Goal: Navigation & Orientation: Find specific page/section

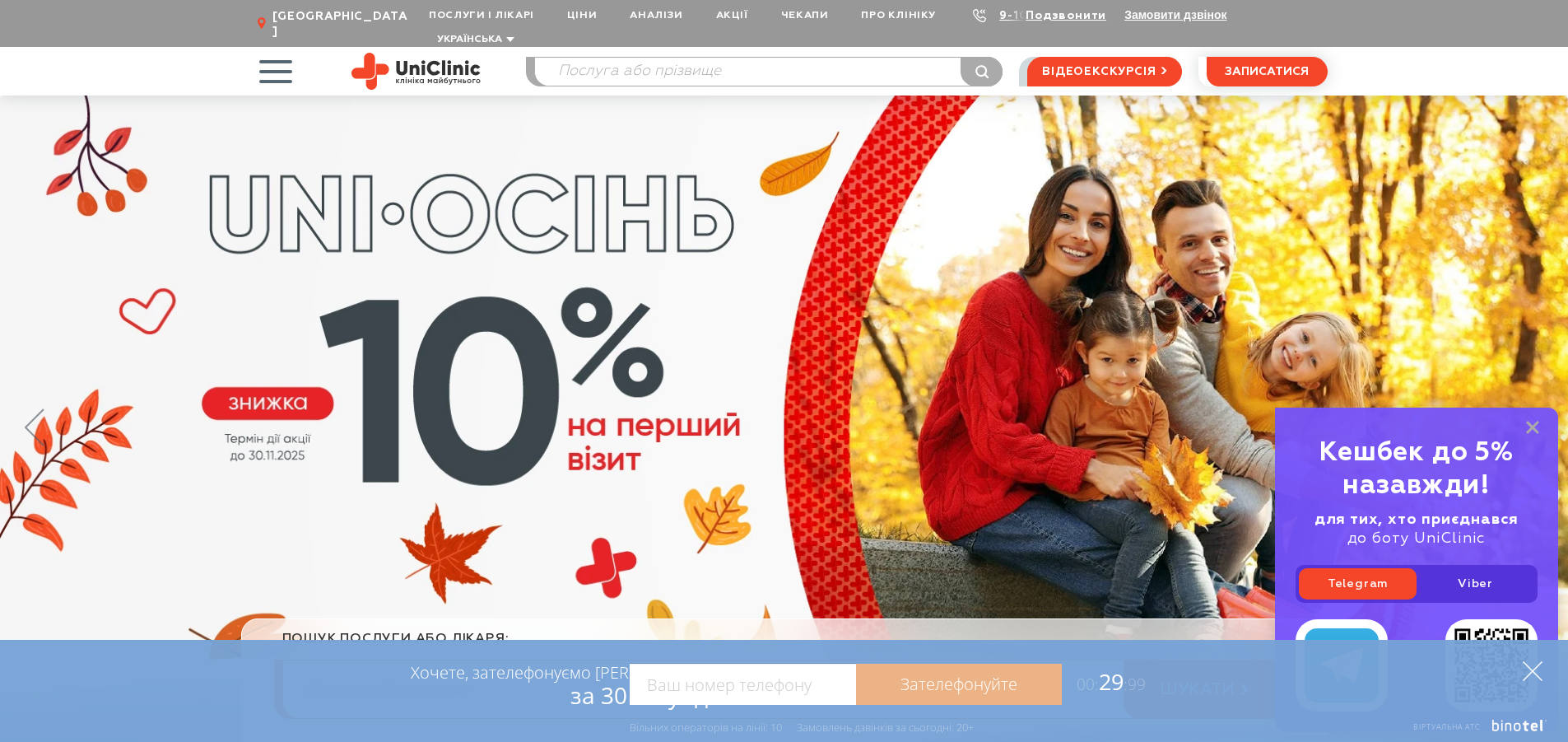
click at [1531, 672] on icon at bounding box center [1532, 670] width 20 height 20
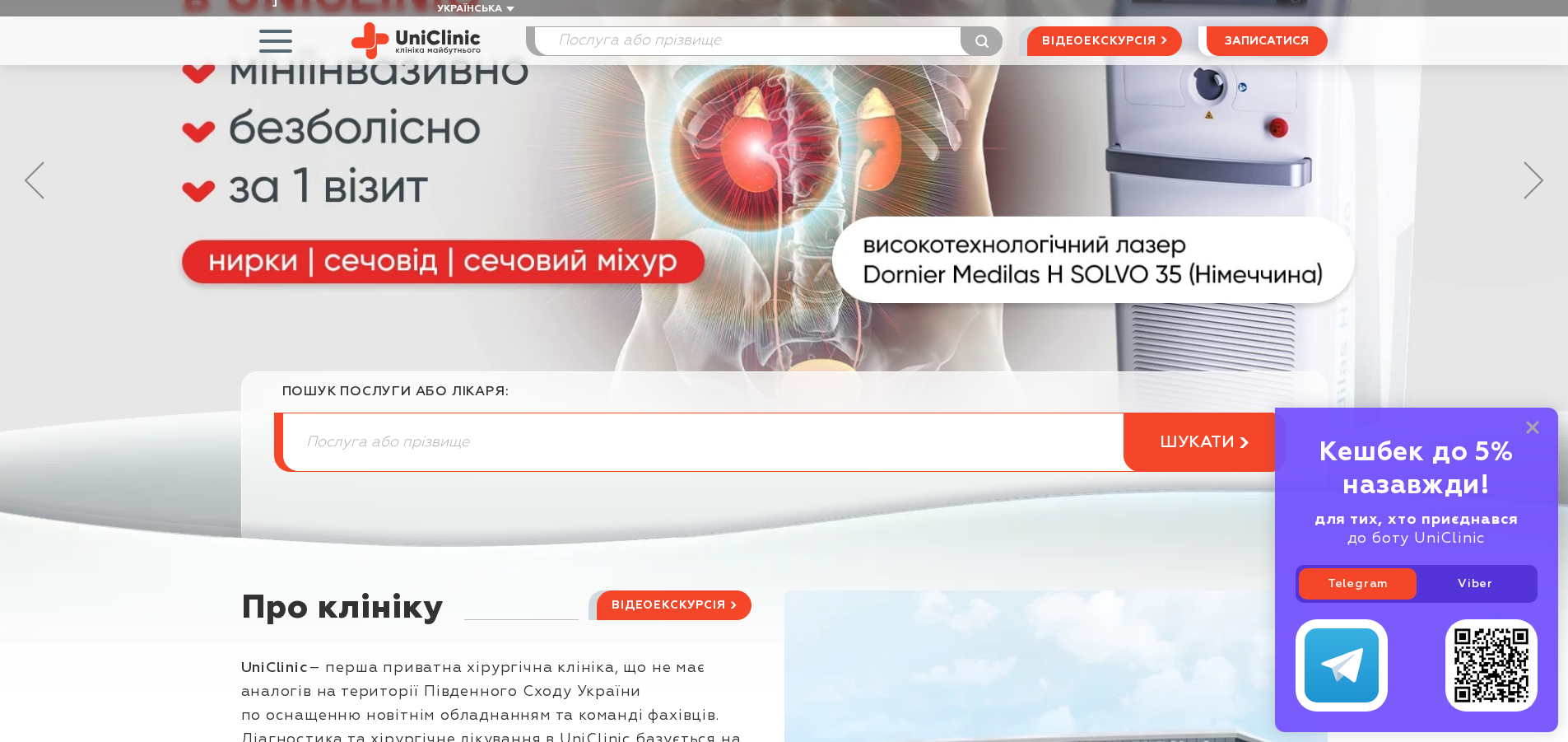
scroll to position [83, 0]
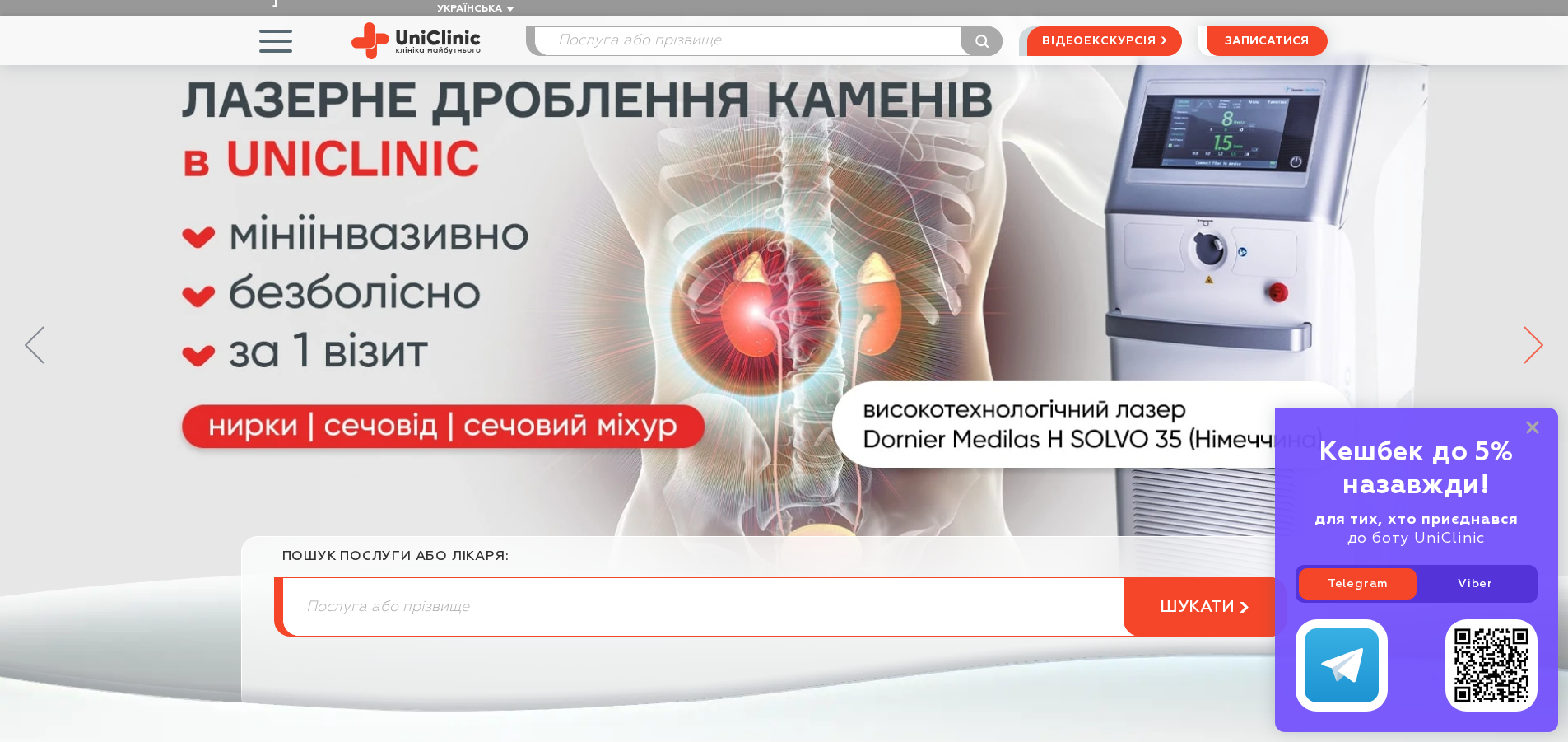
click at [1536, 326] on icon at bounding box center [1533, 345] width 20 height 37
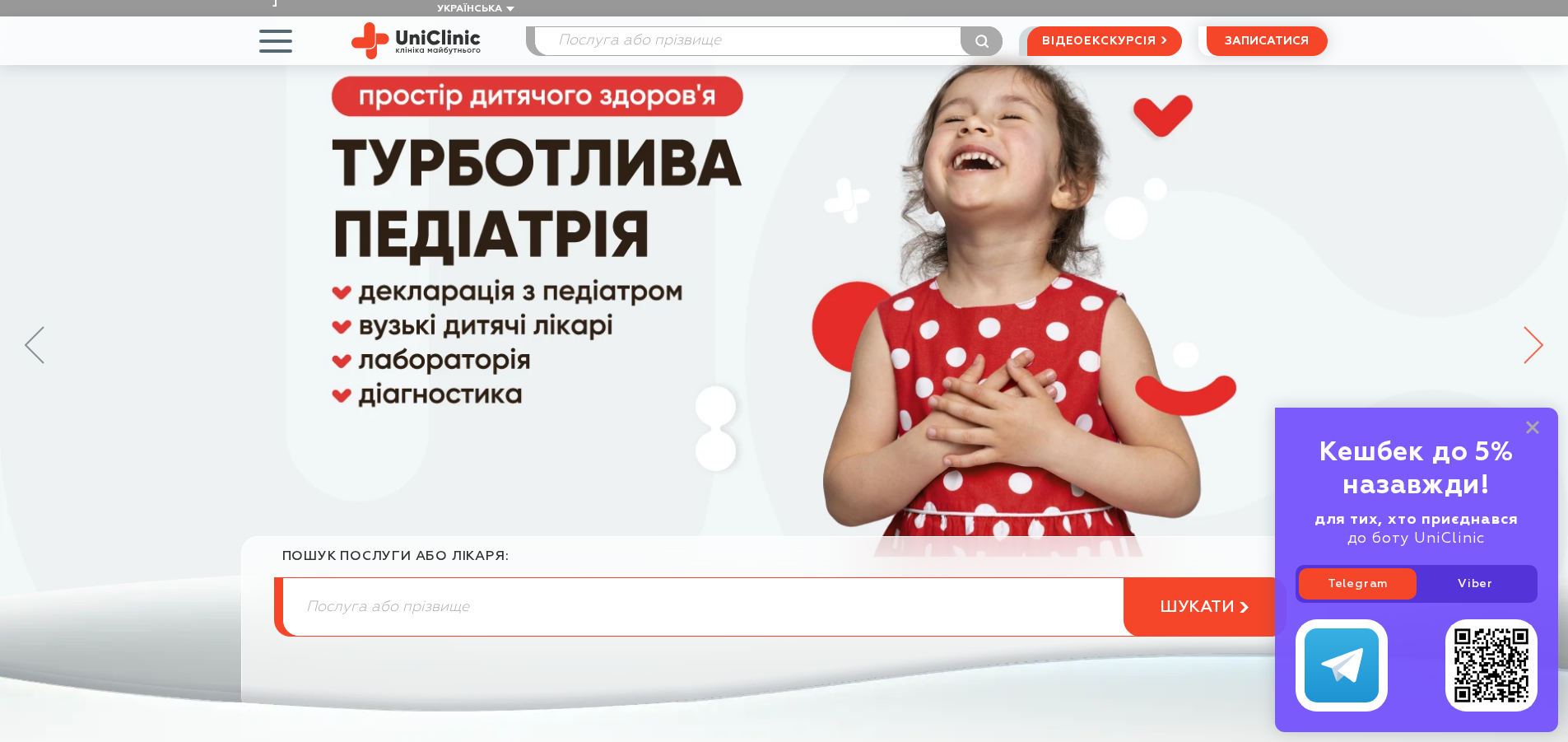
click at [1536, 326] on icon at bounding box center [1533, 345] width 20 height 37
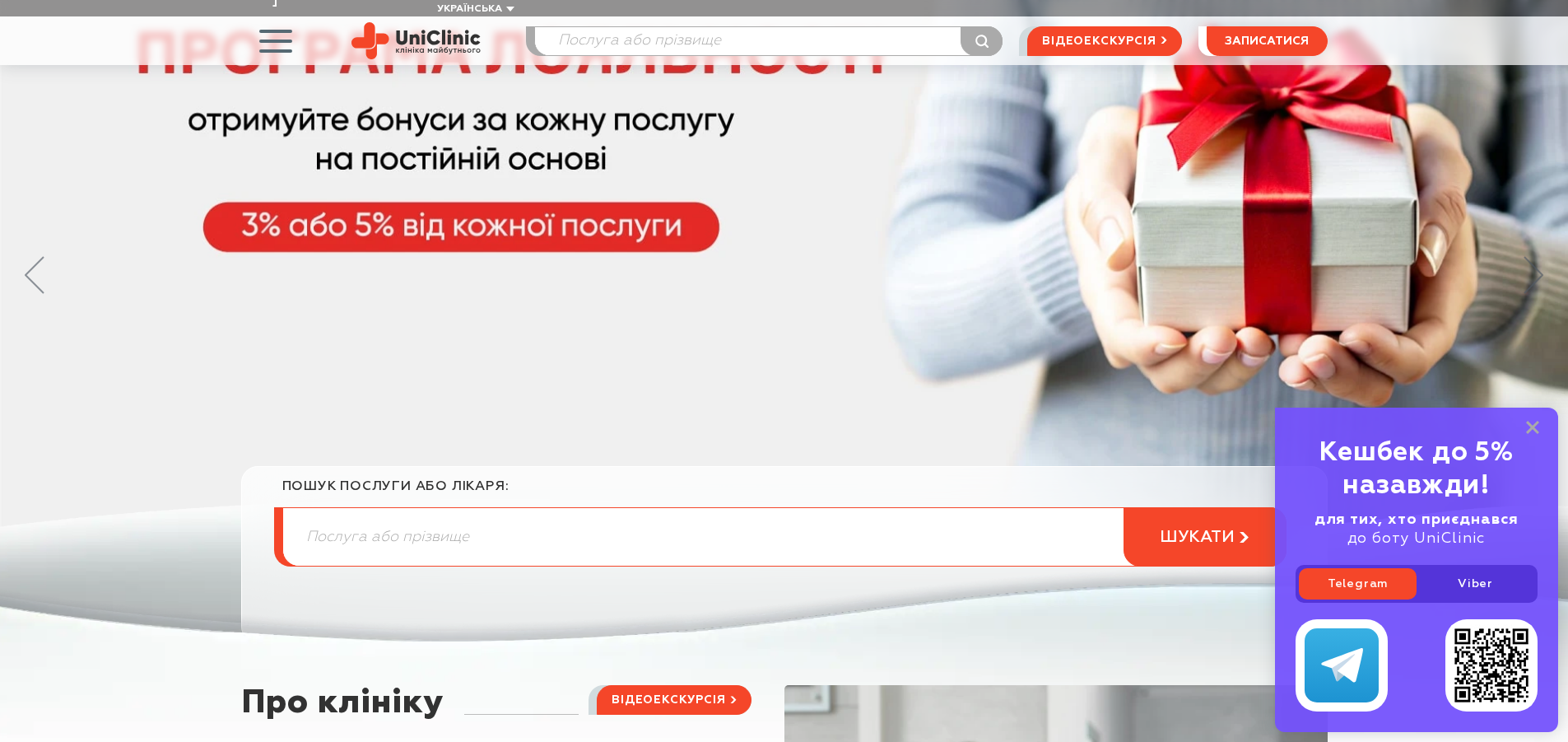
scroll to position [330, 0]
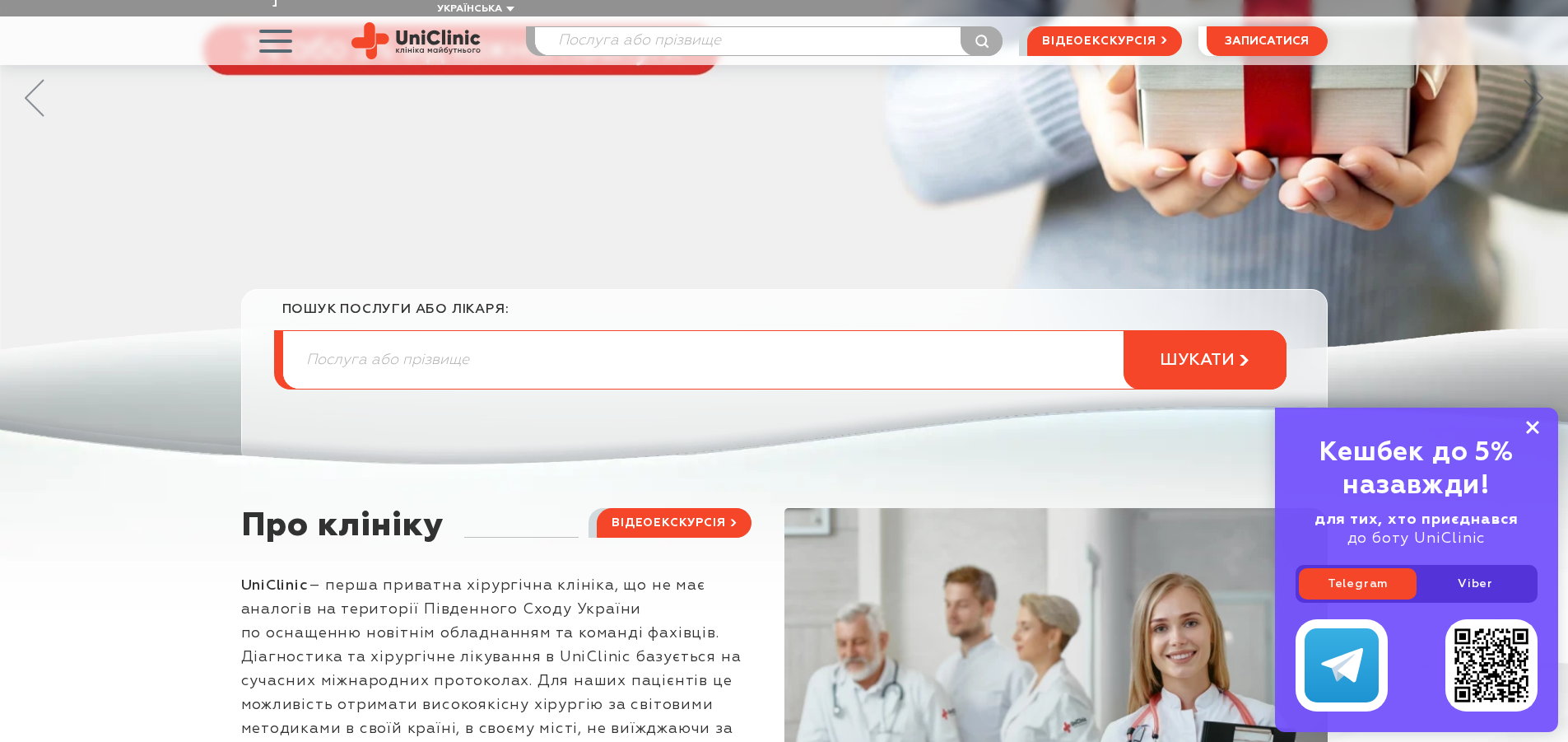
click at [1534, 424] on rect at bounding box center [1532, 427] width 13 height 13
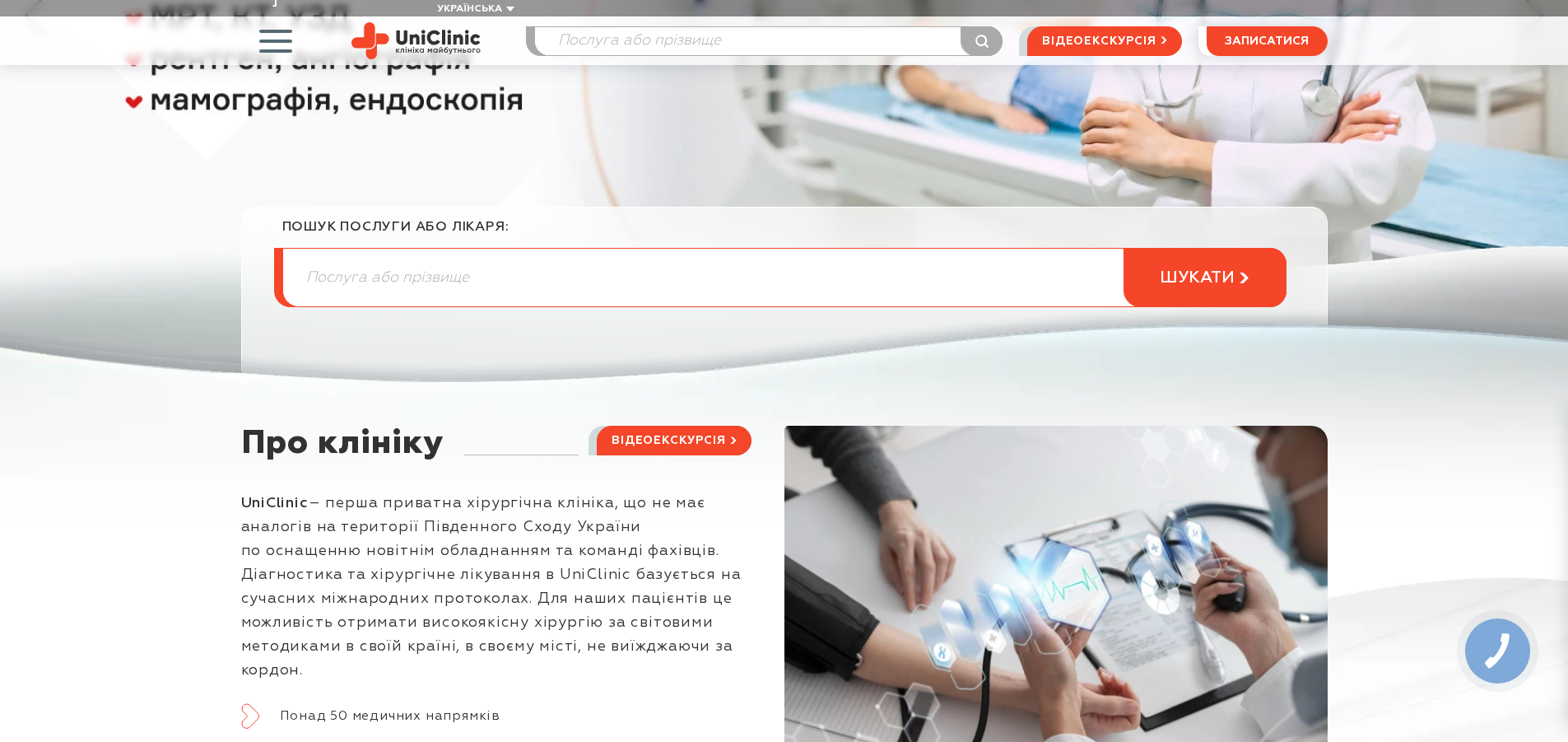
scroll to position [0, 0]
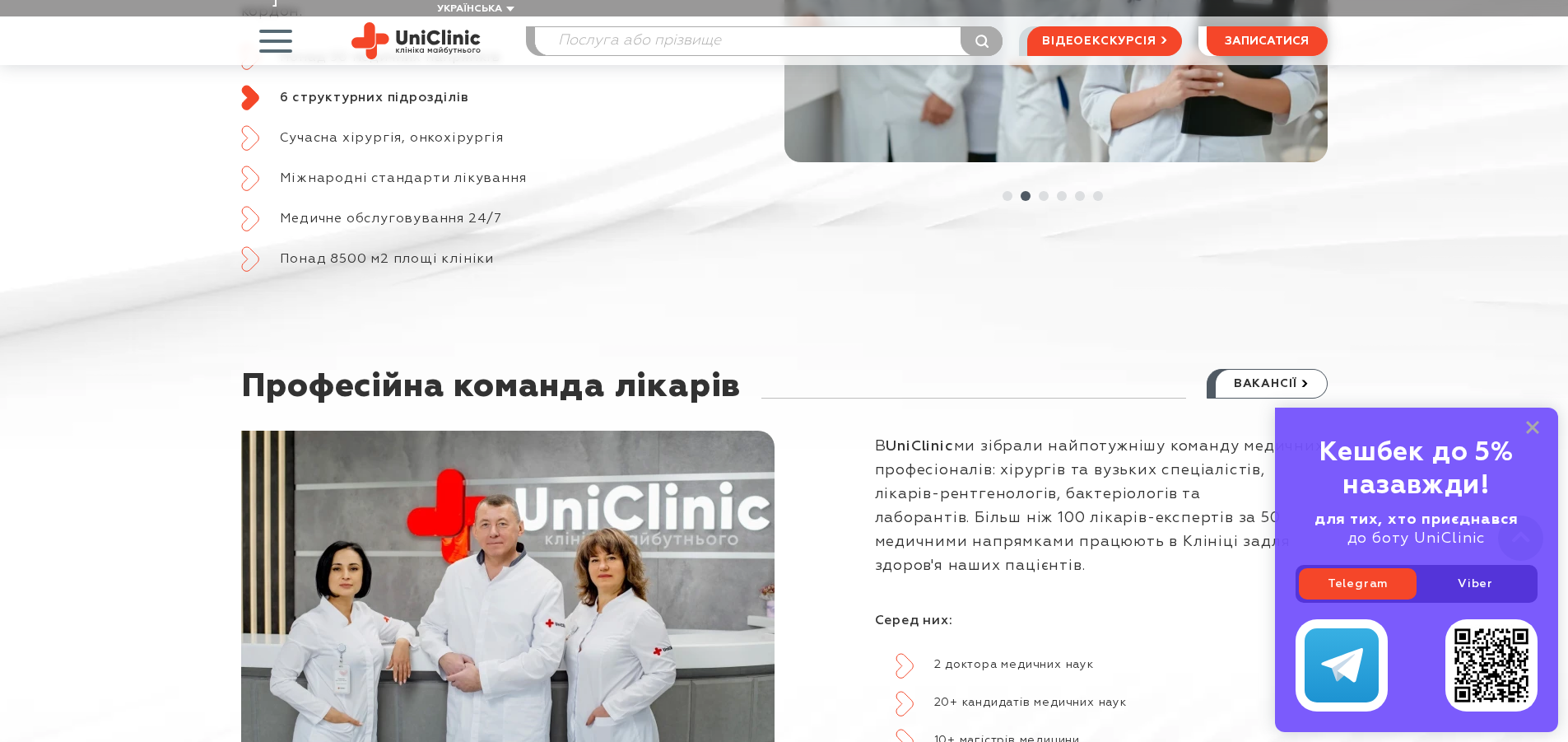
scroll to position [411, 0]
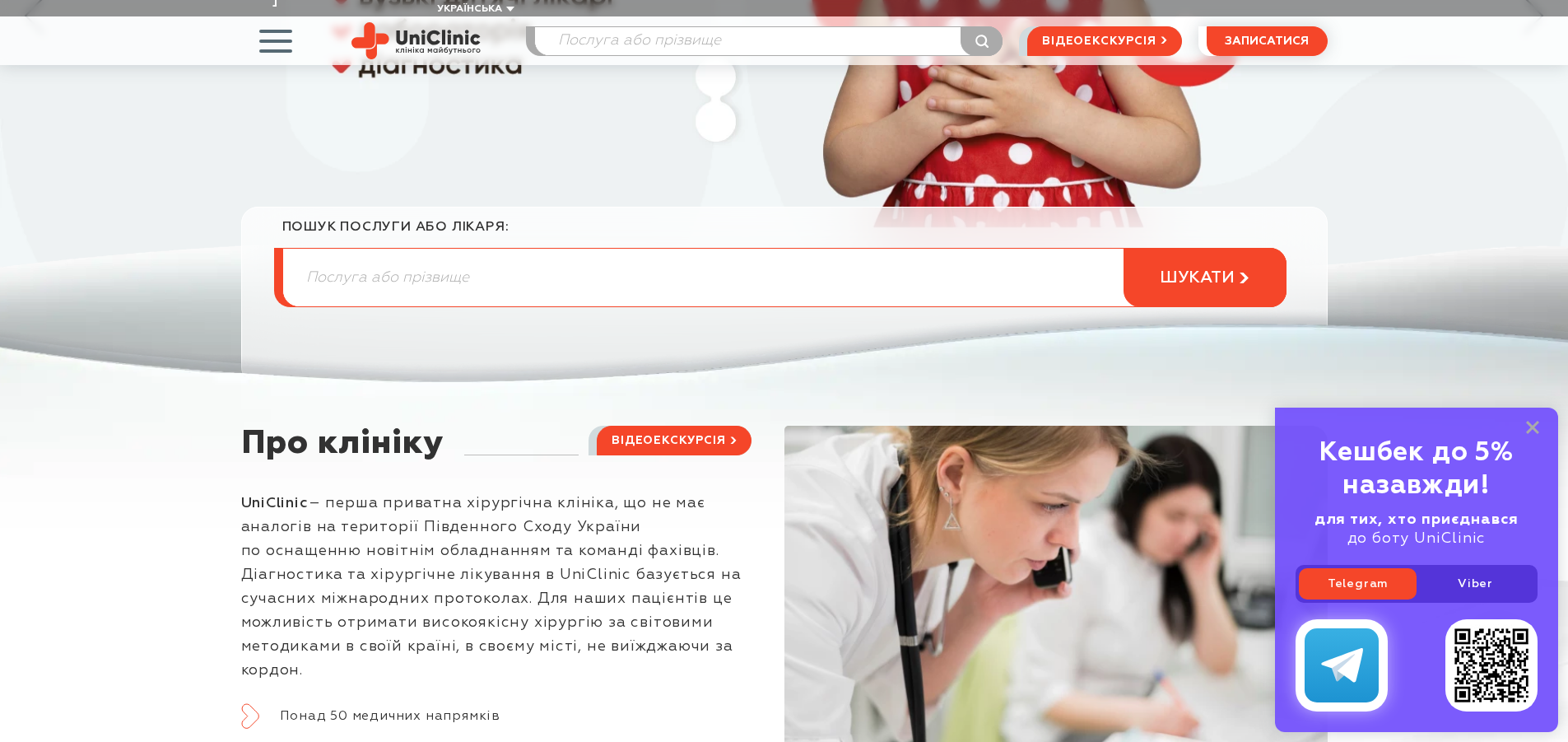
click at [1349, 661] on img at bounding box center [1341, 665] width 42 height 35
